Goal: Task Accomplishment & Management: Manage account settings

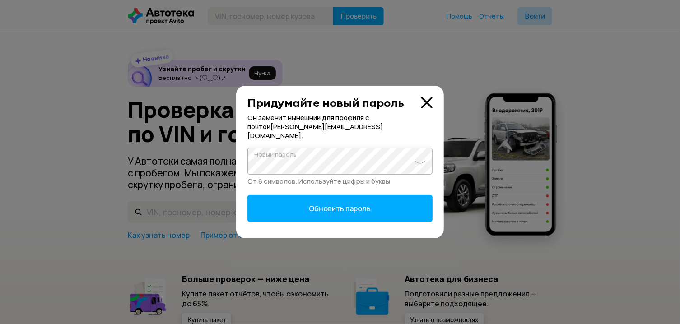
click at [421, 158] on span at bounding box center [420, 161] width 11 height 6
click at [402, 201] on button "Обновить пароль" at bounding box center [340, 208] width 185 height 27
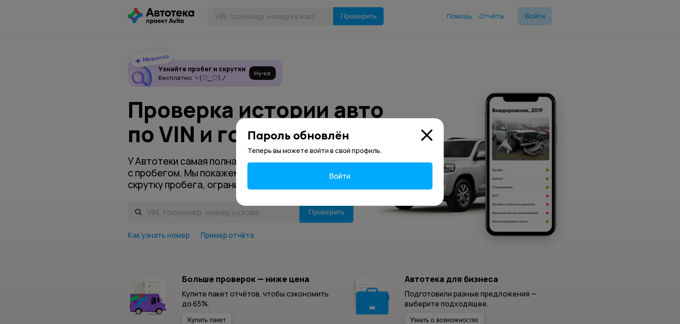
click at [349, 177] on span "Войти" at bounding box center [340, 176] width 21 height 10
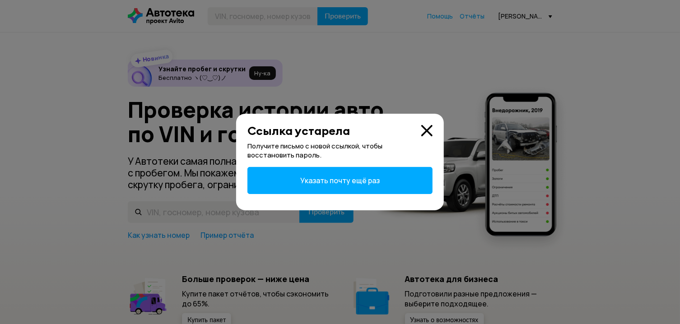
click at [432, 131] on icon at bounding box center [427, 130] width 11 height 11
click at [424, 133] on icon at bounding box center [427, 130] width 11 height 11
